Goal: Subscribe to service/newsletter

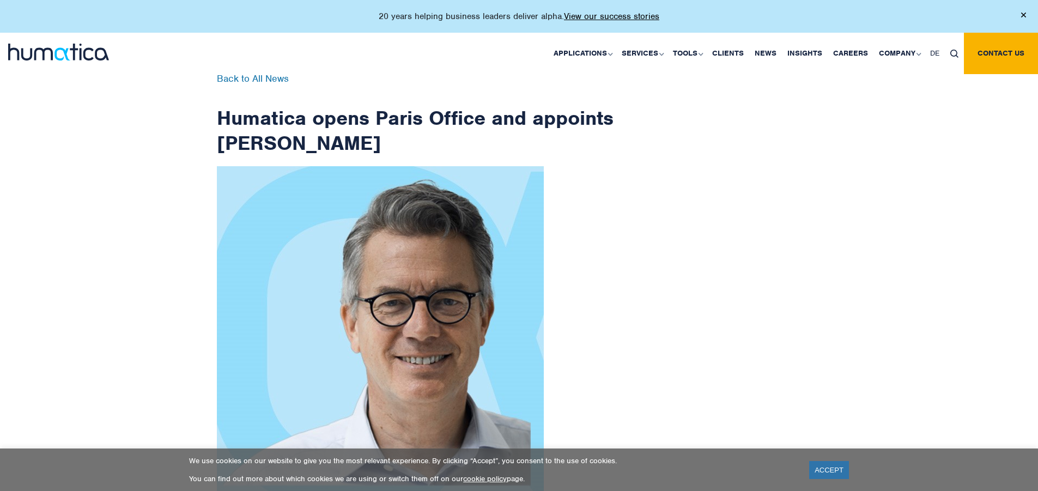
scroll to position [1739, 0]
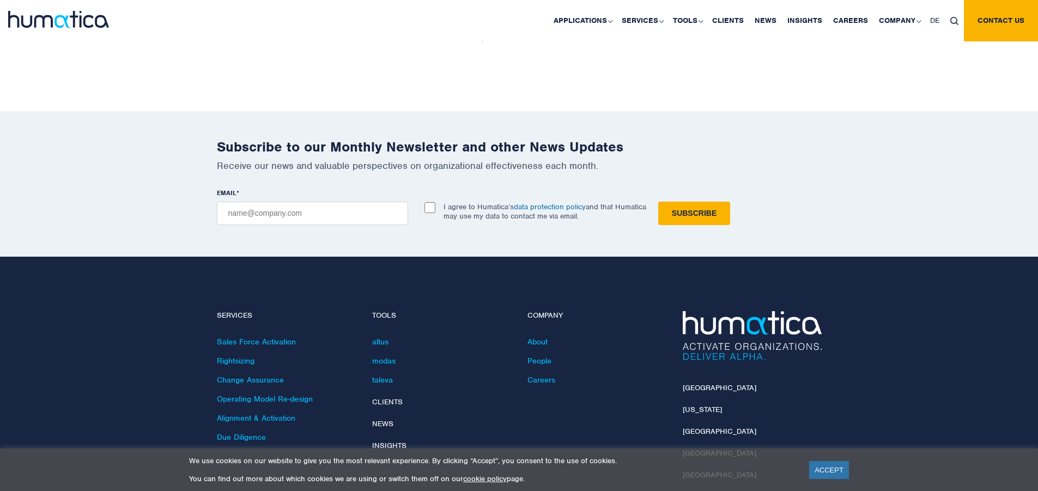
checkbox input "true"
type input "[EMAIL_ADDRESS][DOMAIN_NAME]"
click at [658, 202] on input "Subscribe" at bounding box center [694, 213] width 72 height 23
